Goal: Entertainment & Leisure: Consume media (video, audio)

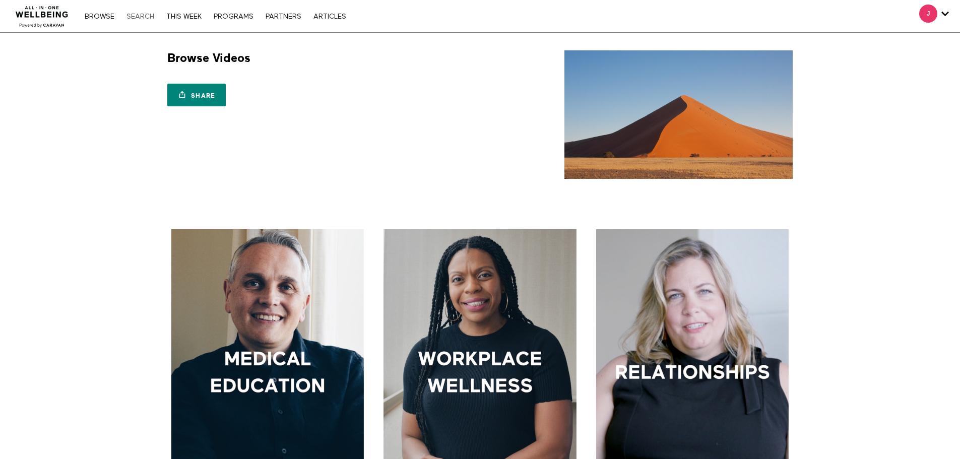
click at [138, 19] on link "Search" at bounding box center [141, 16] width 38 height 7
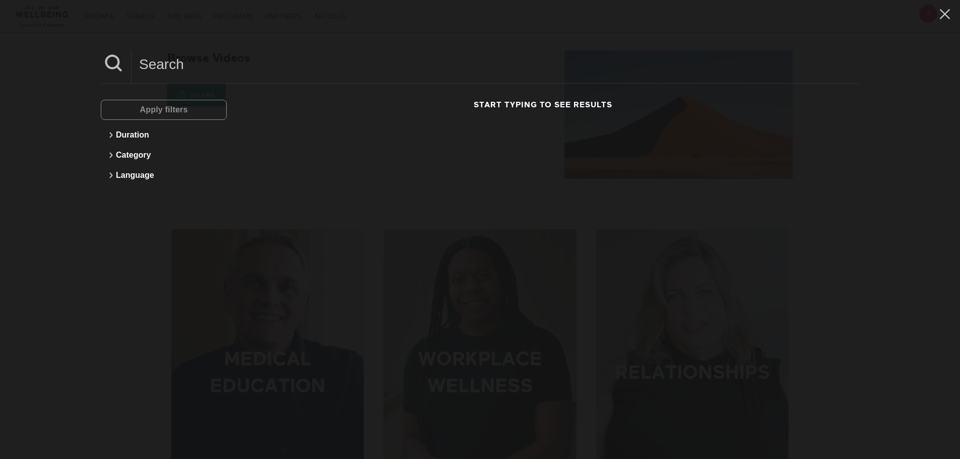
click at [218, 124] on div "Duration Category Language" at bounding box center [164, 155] width 126 height 71
click at [216, 114] on div "Apply filters" at bounding box center [164, 110] width 126 height 20
click at [212, 108] on div "Apply filters" at bounding box center [164, 110] width 126 height 20
click at [191, 37] on div "Apply filters Duration Category Language Start typing to see results" at bounding box center [480, 229] width 960 height 459
click at [190, 61] on input at bounding box center [496, 64] width 728 height 28
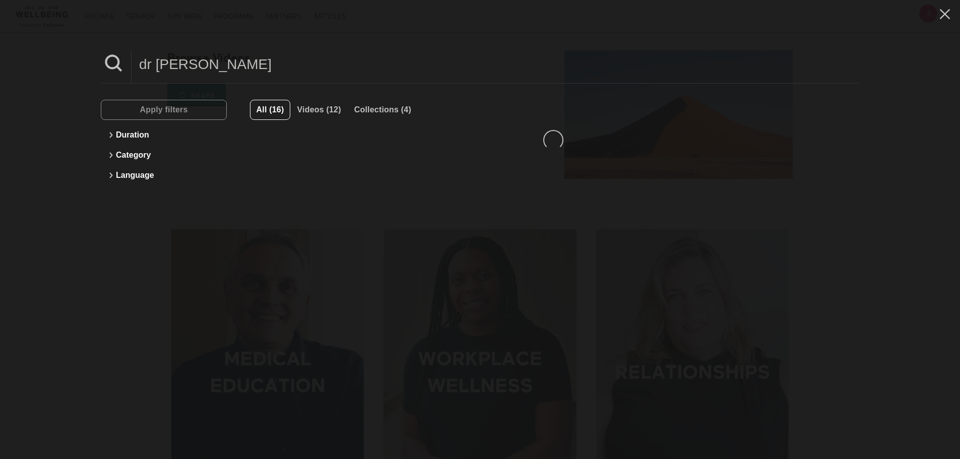
type input "dr [PERSON_NAME]"
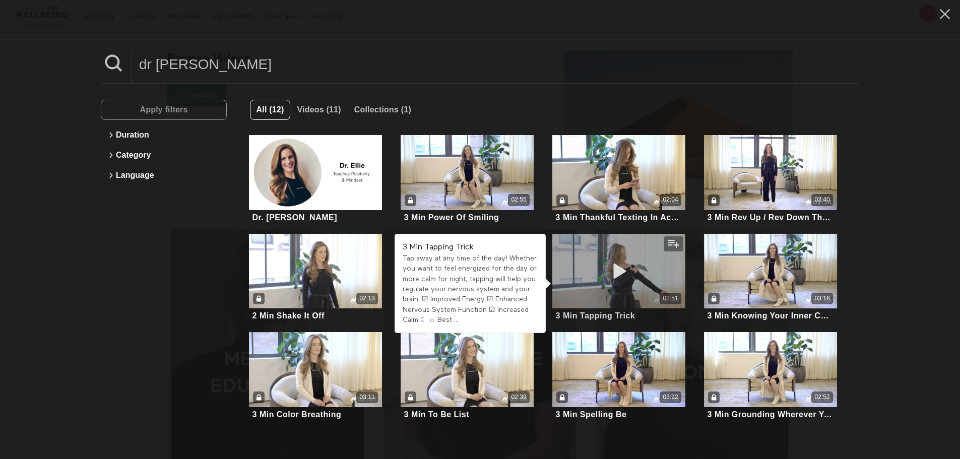
click at [628, 273] on icon at bounding box center [619, 272] width 30 height 18
